Goal: Task Accomplishment & Management: Complete application form

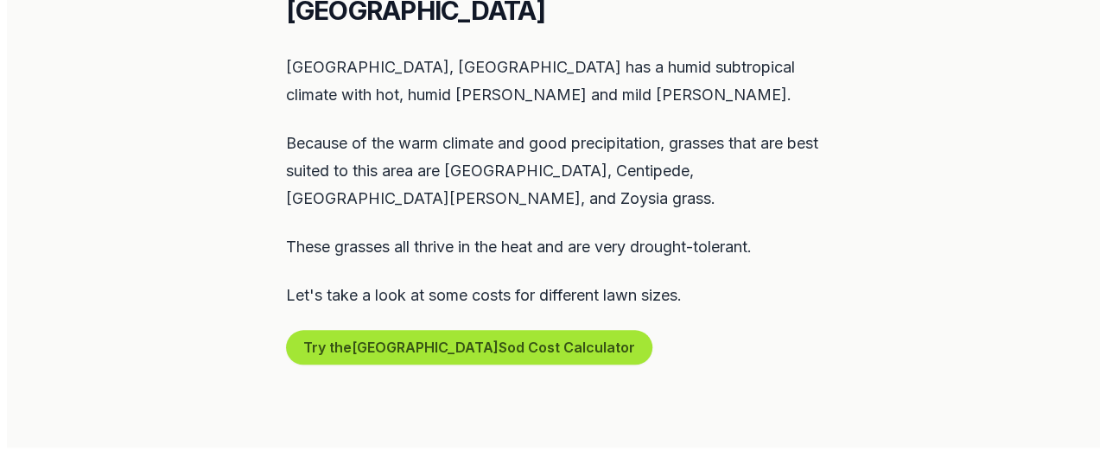
scroll to position [863, 0]
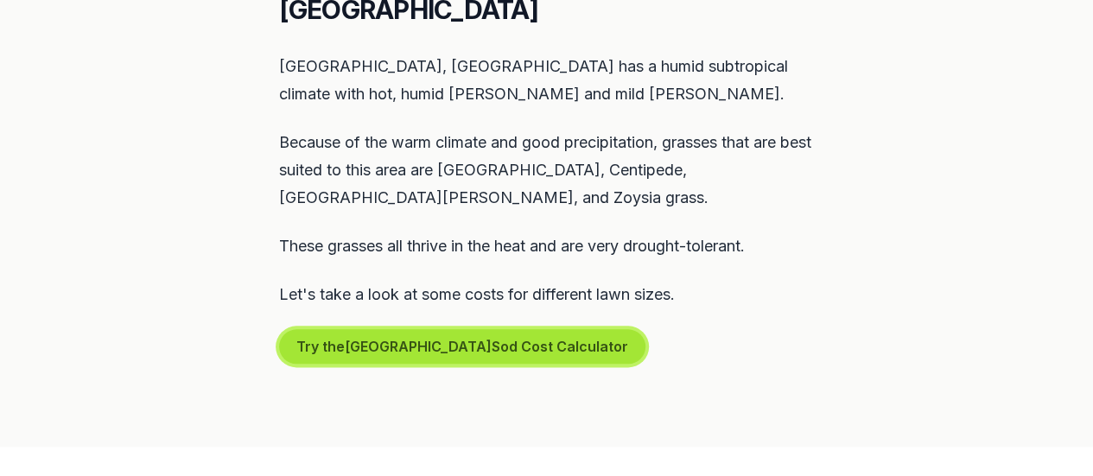
click at [481, 329] on button "Try the Tampa Sod Cost Calculator" at bounding box center [462, 346] width 366 height 35
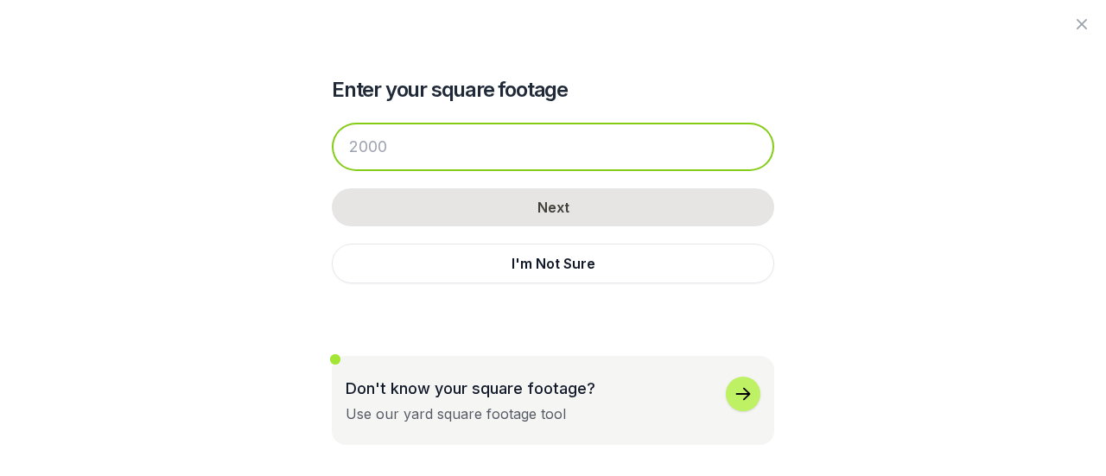
click at [517, 139] on input "number" at bounding box center [553, 147] width 442 height 48
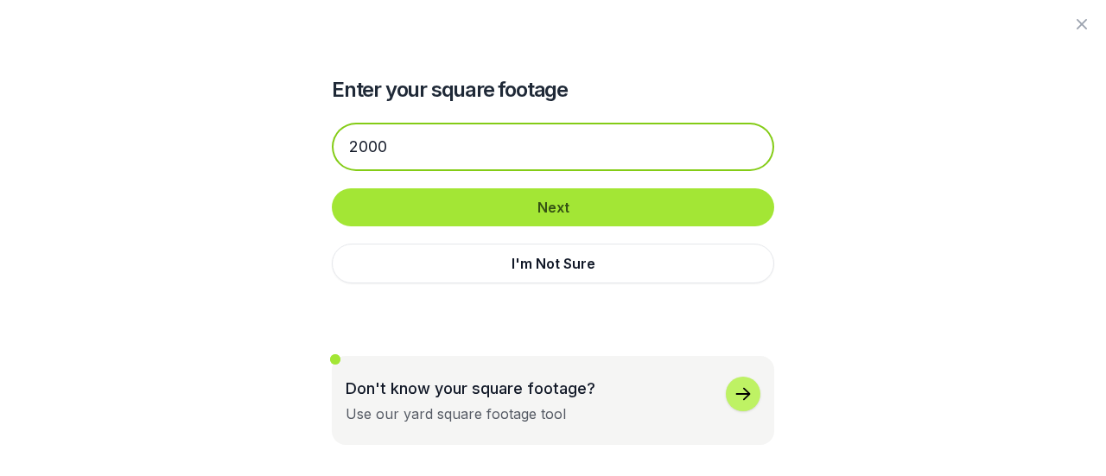
type input "2000"
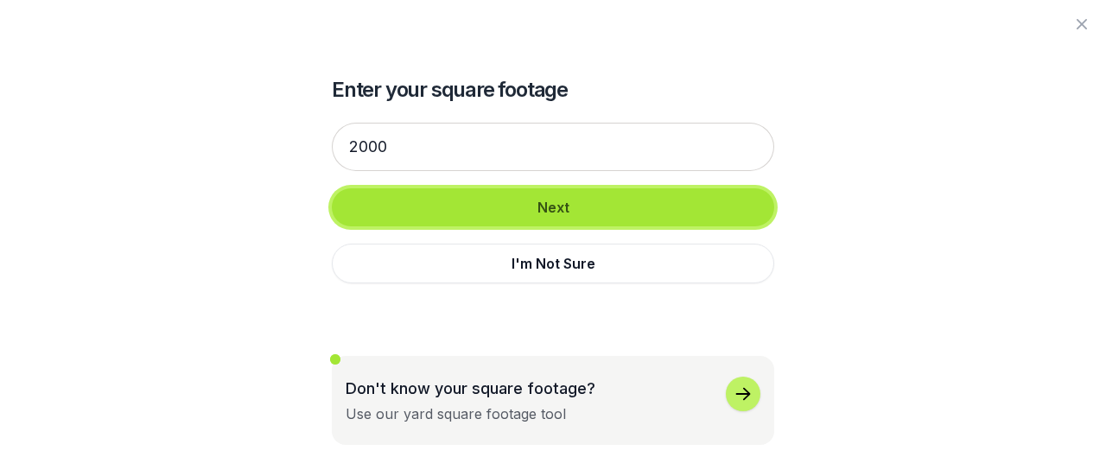
click at [523, 200] on button "Next" at bounding box center [553, 207] width 442 height 38
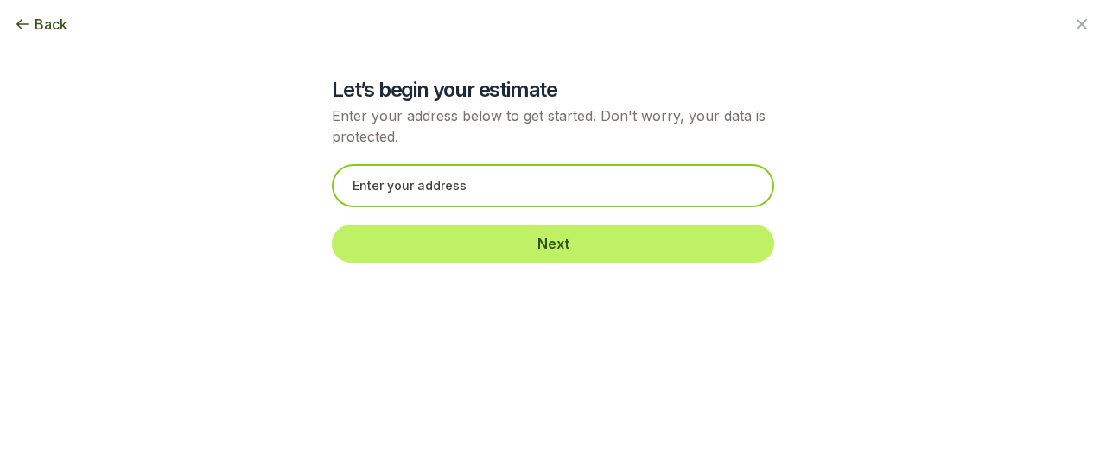
click at [523, 200] on input "text" at bounding box center [553, 185] width 442 height 43
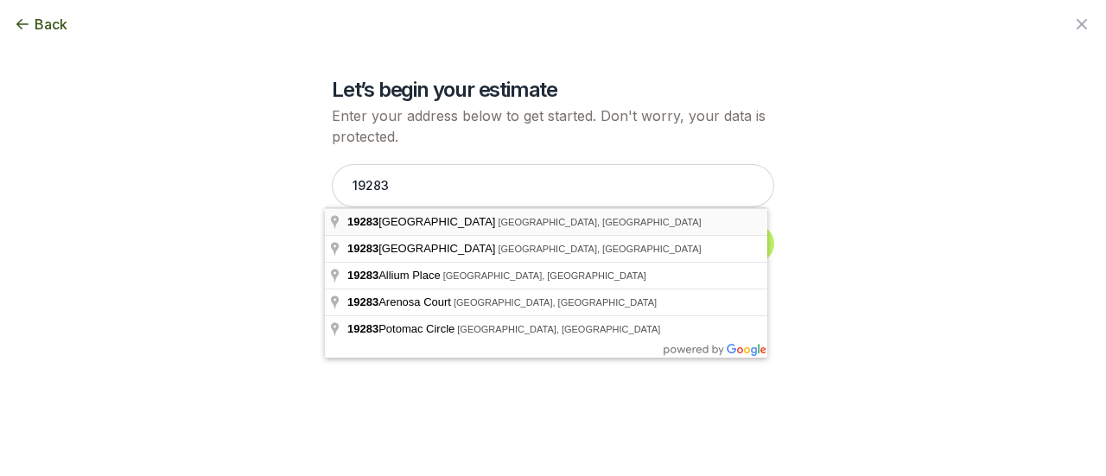
type input "[STREET_ADDRESS]"
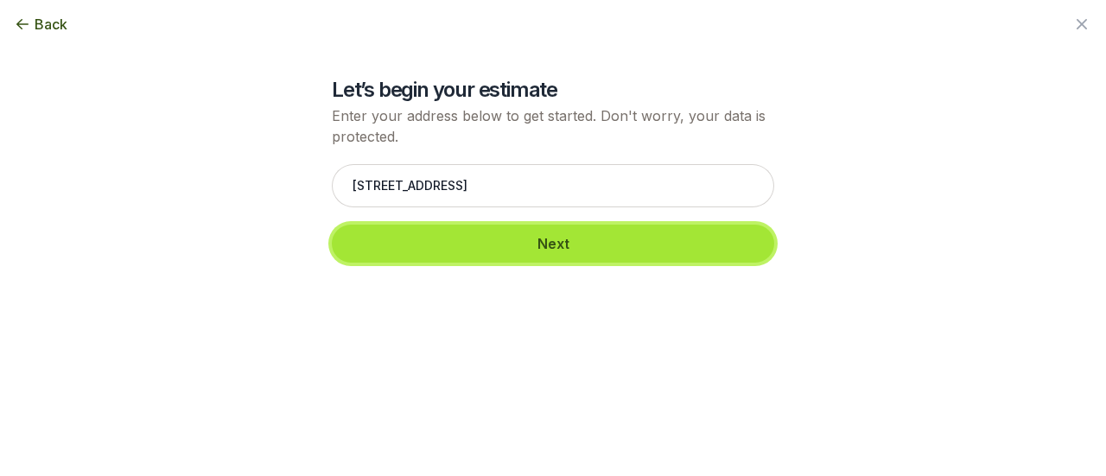
click at [505, 251] on button "Next" at bounding box center [553, 244] width 442 height 38
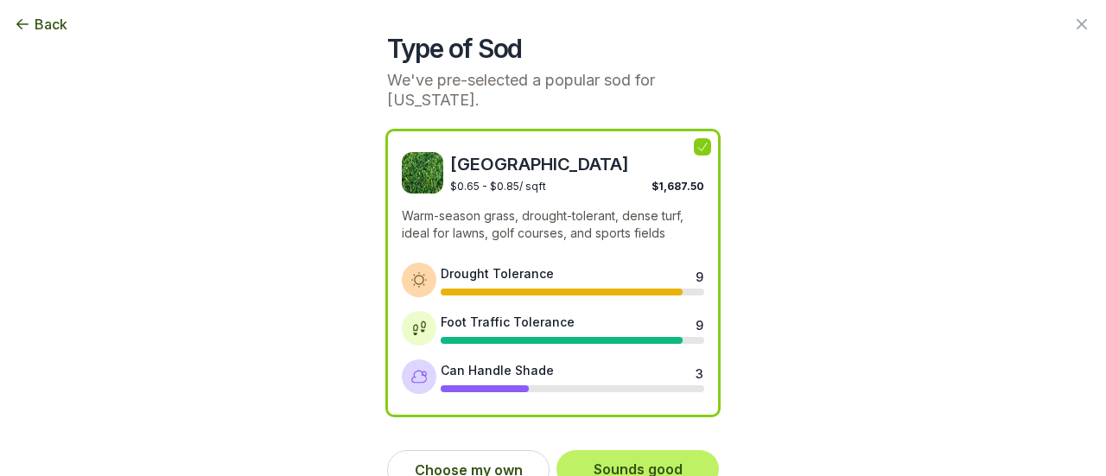
scroll to position [71, 0]
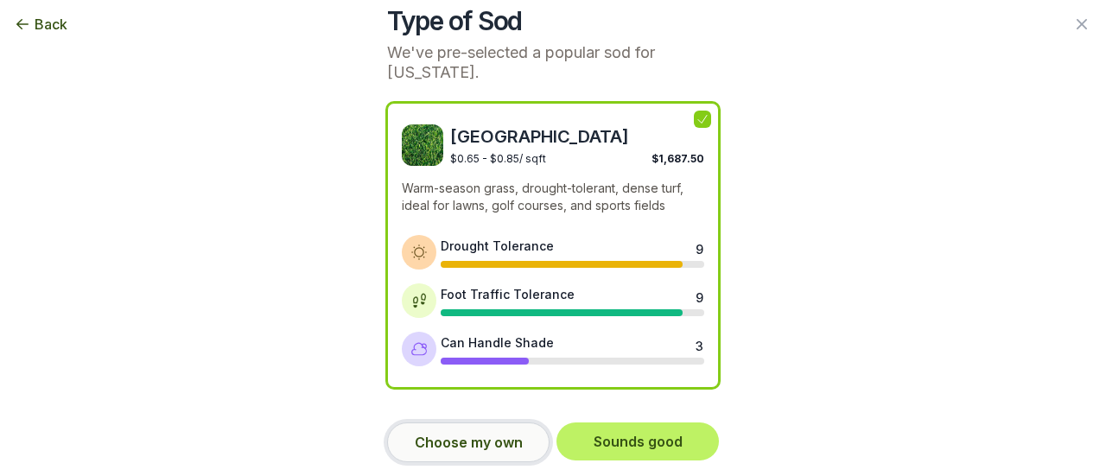
click at [530, 448] on button "Choose my own" at bounding box center [468, 443] width 162 height 40
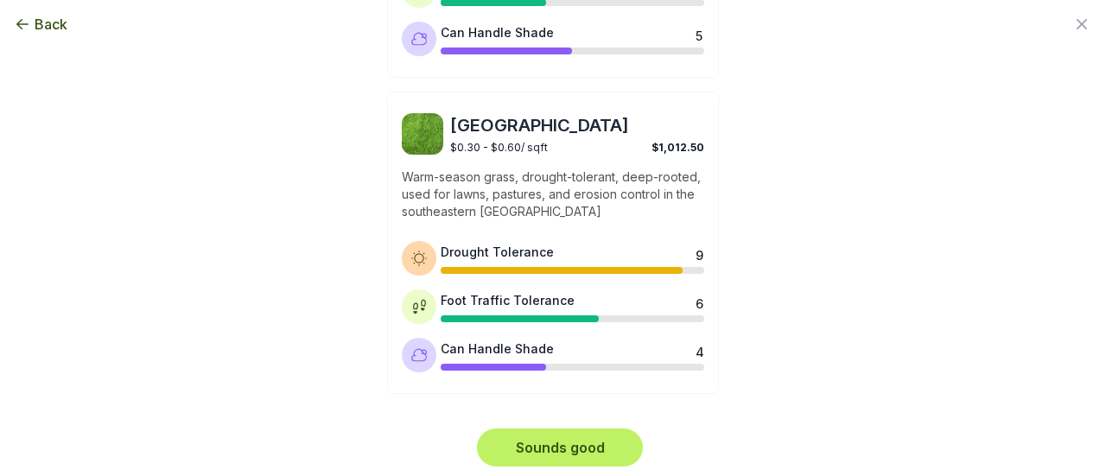
scroll to position [1595, 0]
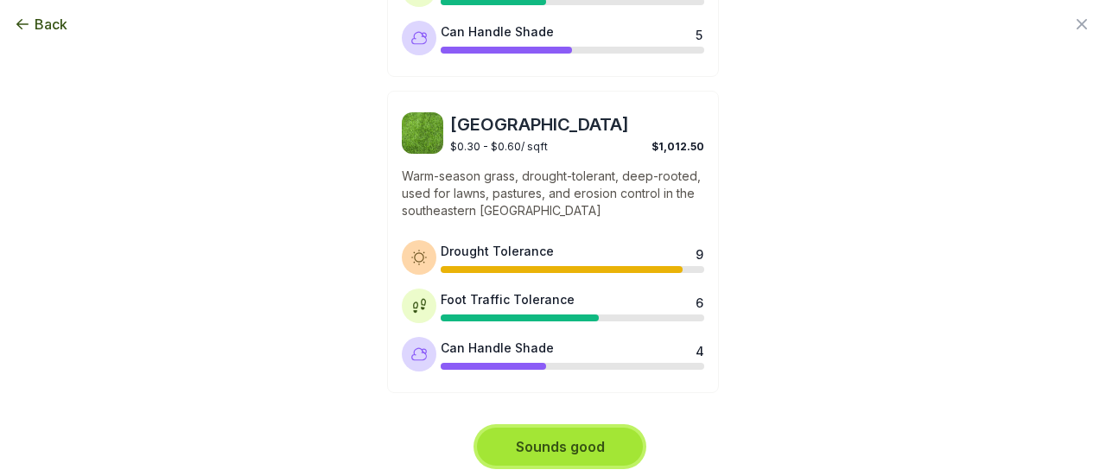
click at [570, 461] on button "Sounds good" at bounding box center [560, 447] width 166 height 38
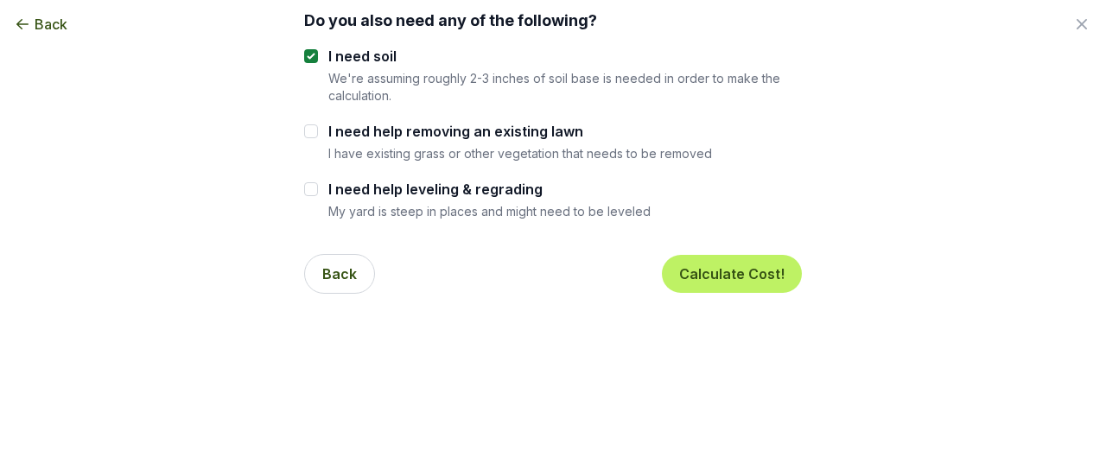
scroll to position [242, 0]
click at [304, 129] on input "I need help removing an existing lawn" at bounding box center [311, 131] width 14 height 14
checkbox input "true"
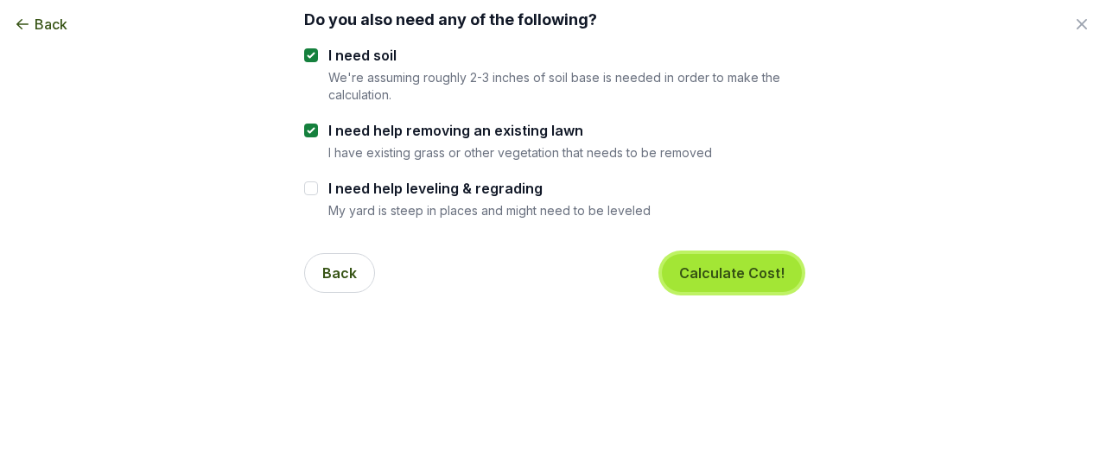
click at [703, 278] on button "Calculate Cost!" at bounding box center [732, 273] width 140 height 38
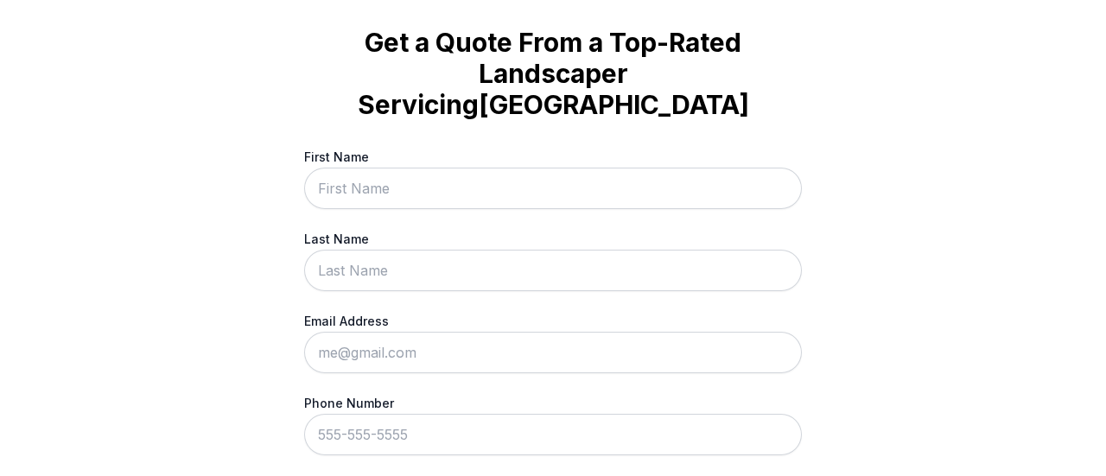
scroll to position [55, 0]
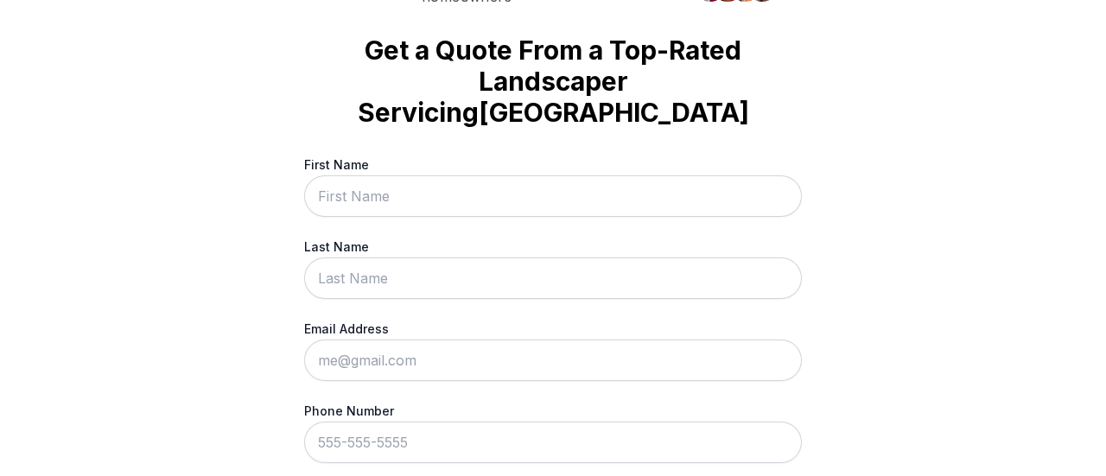
click at [461, 178] on input "First Name" at bounding box center [553, 195] width 498 height 41
type input "[PERSON_NAME]"
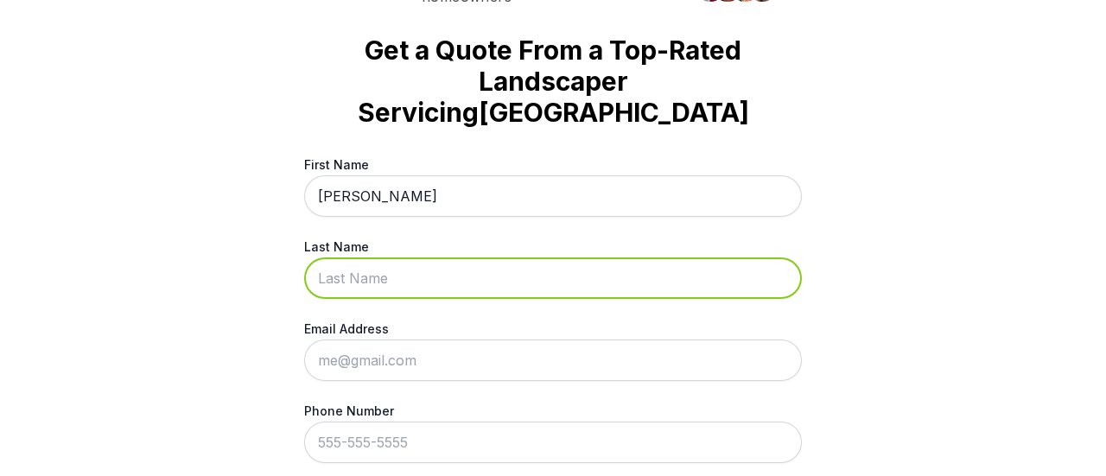
type input "[PERSON_NAME]"
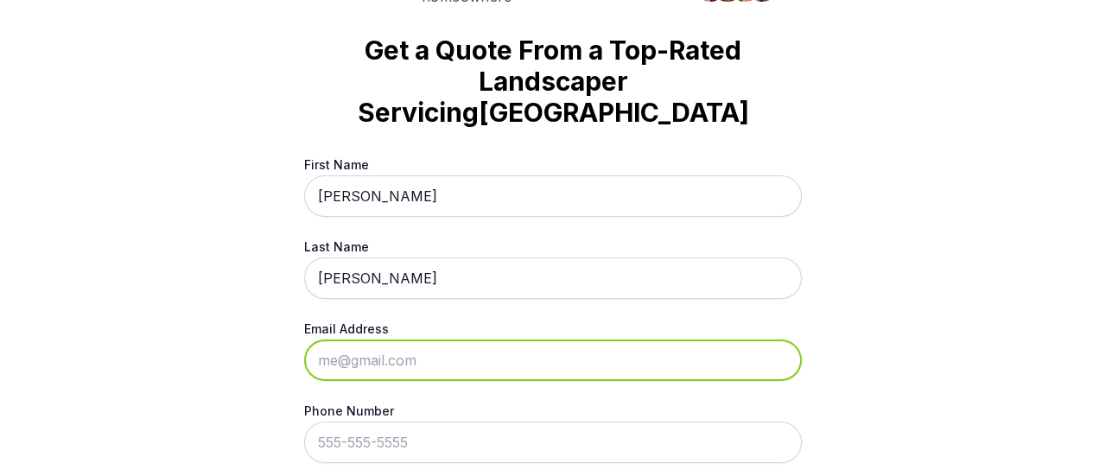
type input "[EMAIL_ADDRESS][DOMAIN_NAME]"
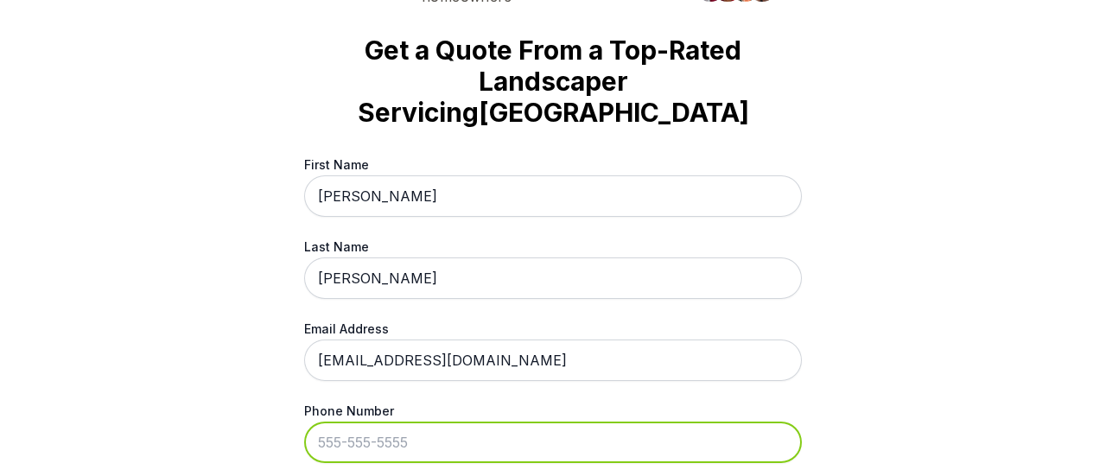
type input "[PHONE_NUMBER]"
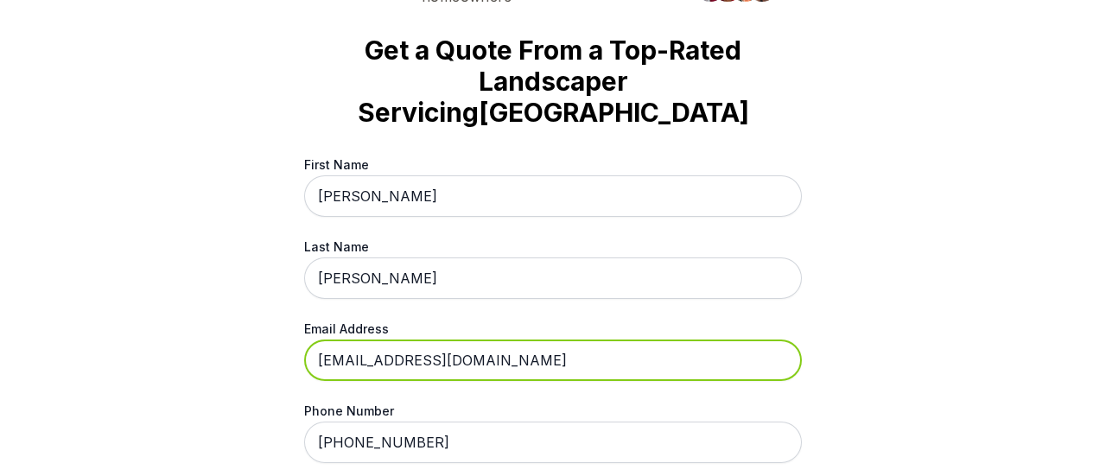
click at [541, 340] on input "[EMAIL_ADDRESS][DOMAIN_NAME]" at bounding box center [553, 360] width 498 height 41
type input "[PERSON_NAME][EMAIL_ADDRESS][DOMAIN_NAME]"
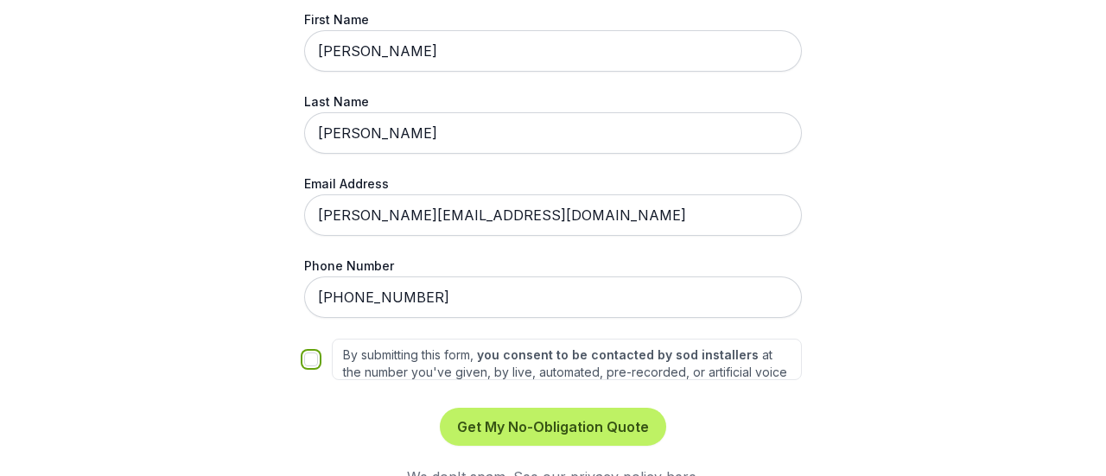
click at [306, 353] on input "By submitting this form, you consent to be contacted by sod installers at the n…" at bounding box center [311, 360] width 14 height 14
checkbox input "true"
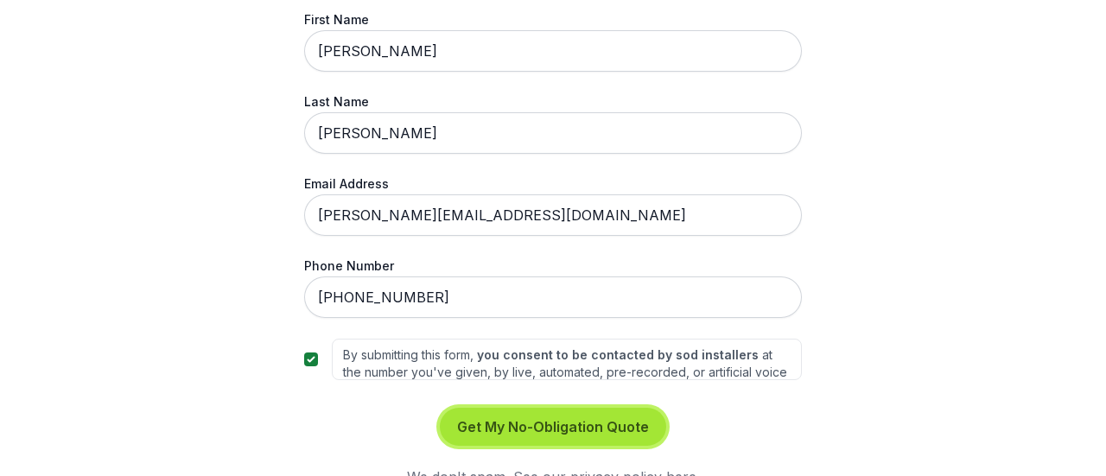
click at [589, 410] on button "Get My No-Obligation Quote" at bounding box center [553, 427] width 226 height 38
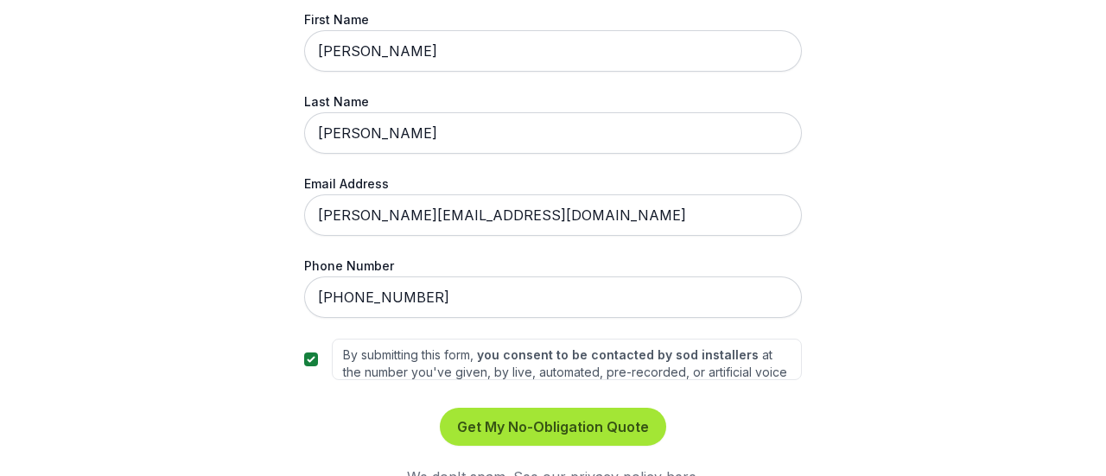
scroll to position [0, 0]
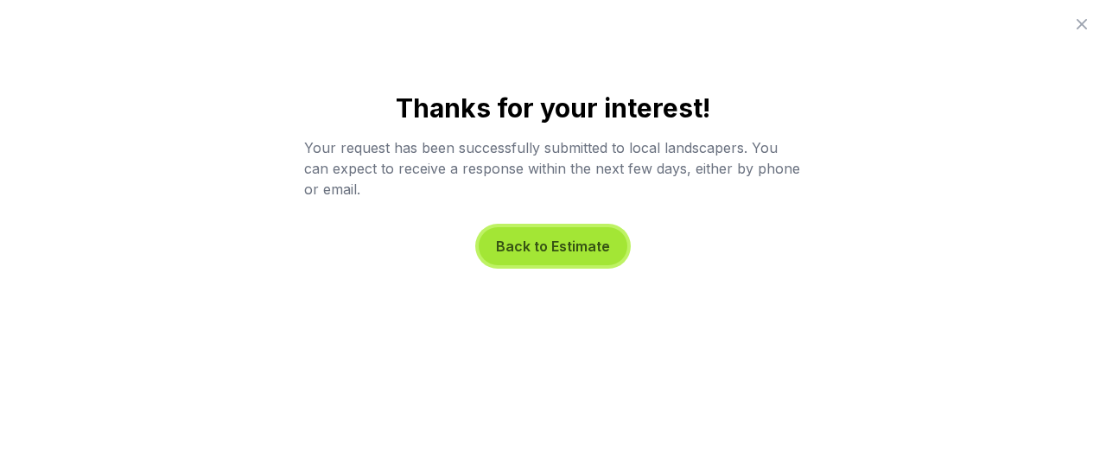
click at [508, 246] on button "Back to Estimate" at bounding box center [553, 246] width 149 height 38
